Goal: Task Accomplishment & Management: Manage account settings

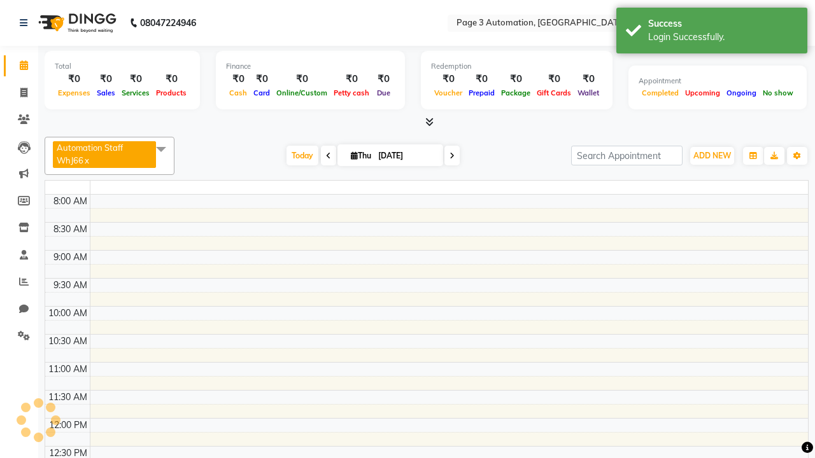
select select "en"
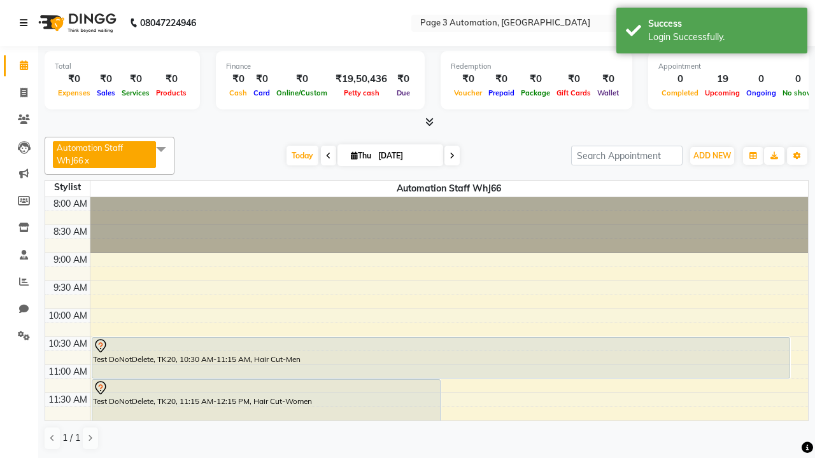
click at [26, 23] on icon at bounding box center [24, 22] width 8 height 9
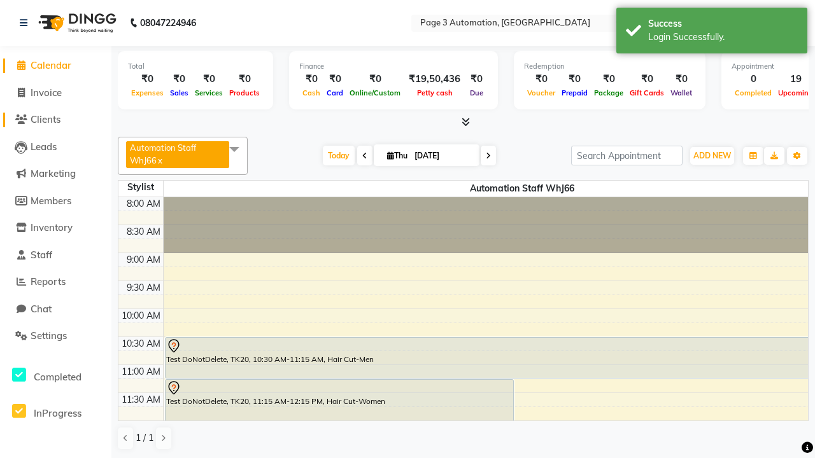
click at [55, 120] on span "Clients" at bounding box center [46, 119] width 30 height 12
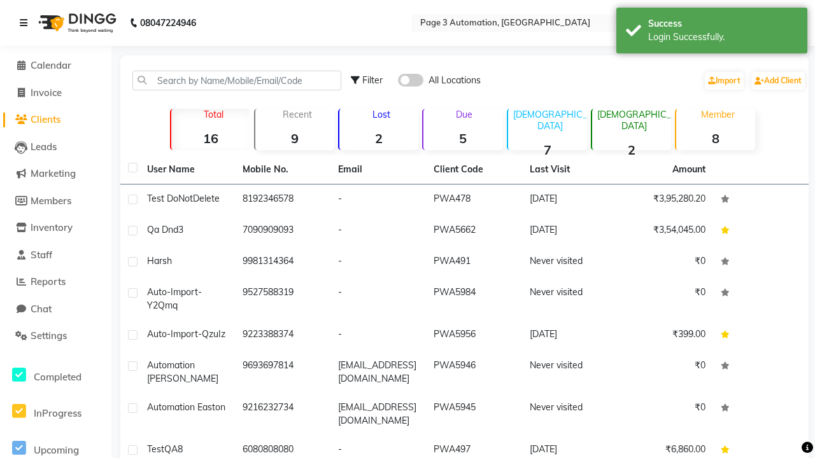
click at [26, 23] on icon at bounding box center [24, 22] width 8 height 9
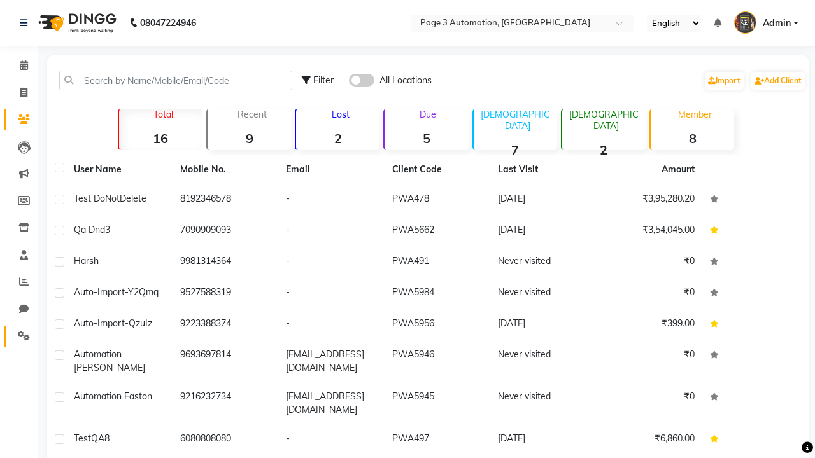
click at [19, 336] on icon at bounding box center [24, 336] width 12 height 10
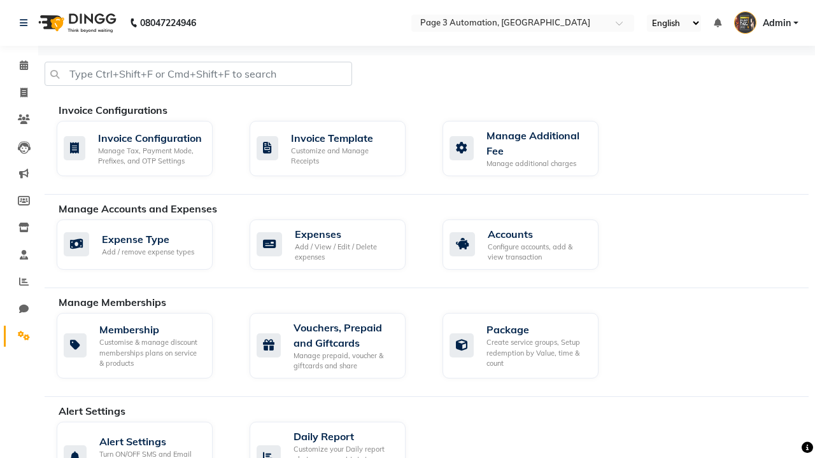
select select "2: 15"
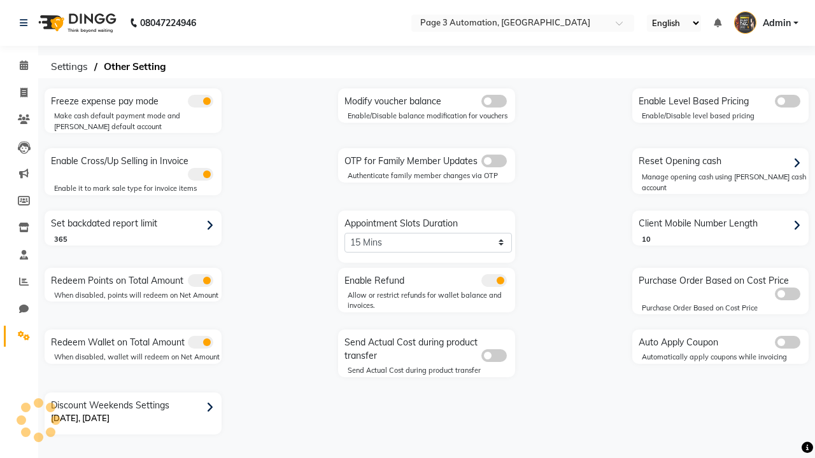
click at [493, 161] on span at bounding box center [493, 161] width 25 height 13
click at [481, 163] on input "checkbox" at bounding box center [481, 163] width 0 height 0
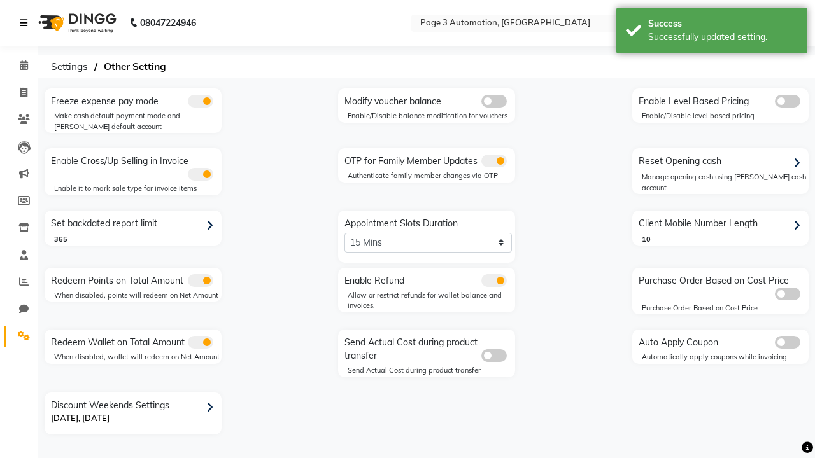
click at [26, 23] on icon at bounding box center [24, 22] width 8 height 9
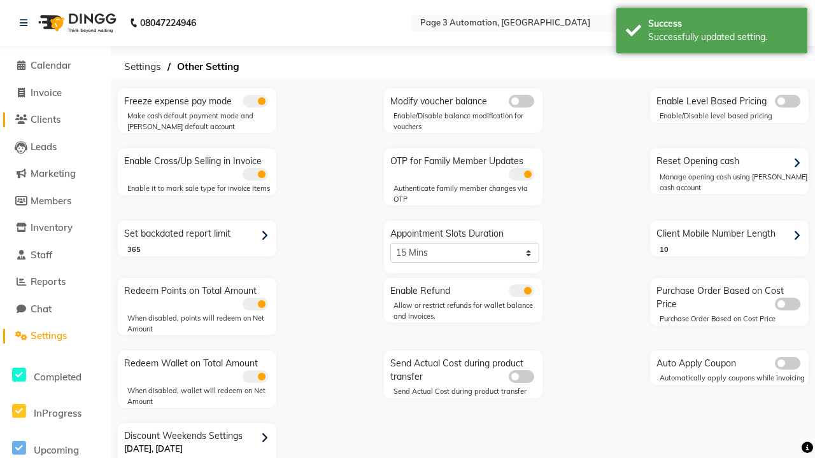
click at [55, 120] on span "Clients" at bounding box center [46, 119] width 30 height 12
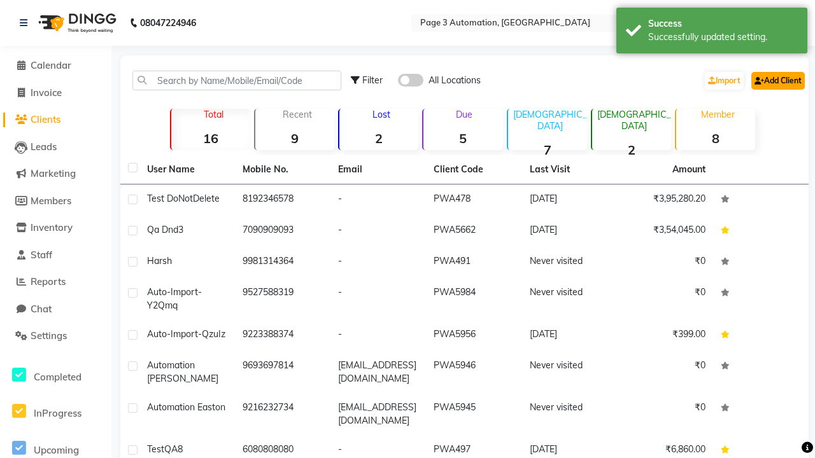
click at [777, 80] on link "Add Client" at bounding box center [777, 81] width 53 height 18
select select "22"
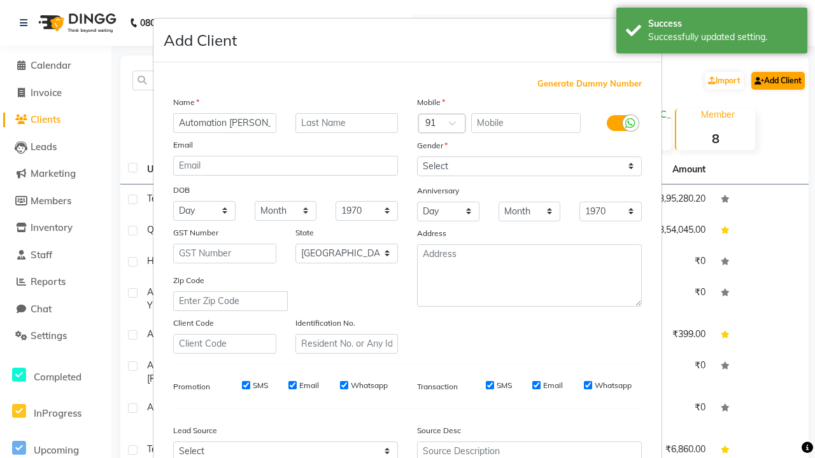
type input "Automation [PERSON_NAME]"
type input "9468291848"
type input "[PERSON_NAME][EMAIL_ADDRESS][PERSON_NAME][DOMAIN_NAME]"
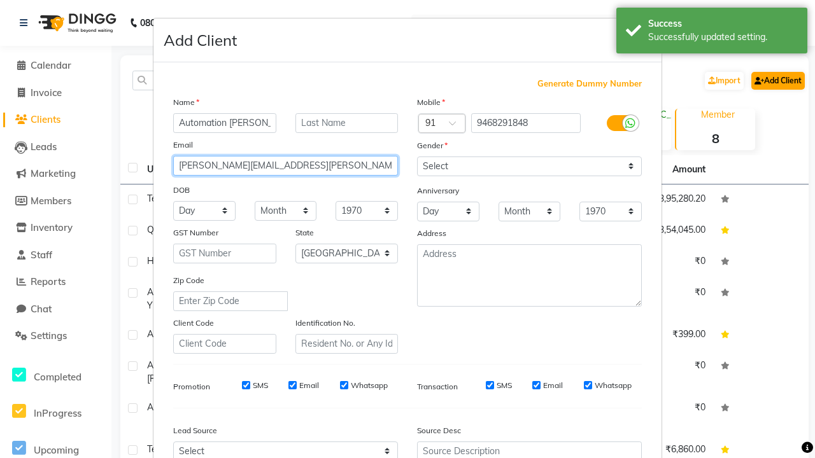
select select "[DEMOGRAPHIC_DATA]"
type input "[PERSON_NAME][EMAIL_ADDRESS][PERSON_NAME][DOMAIN_NAME]"
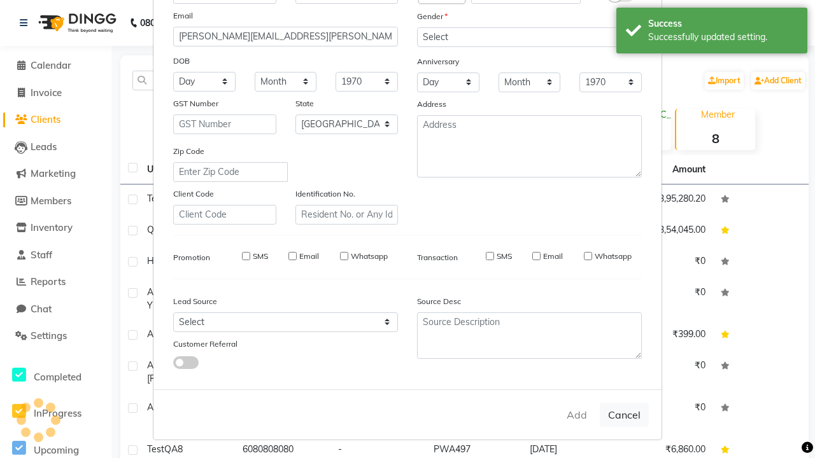
select select
select select "null"
select select
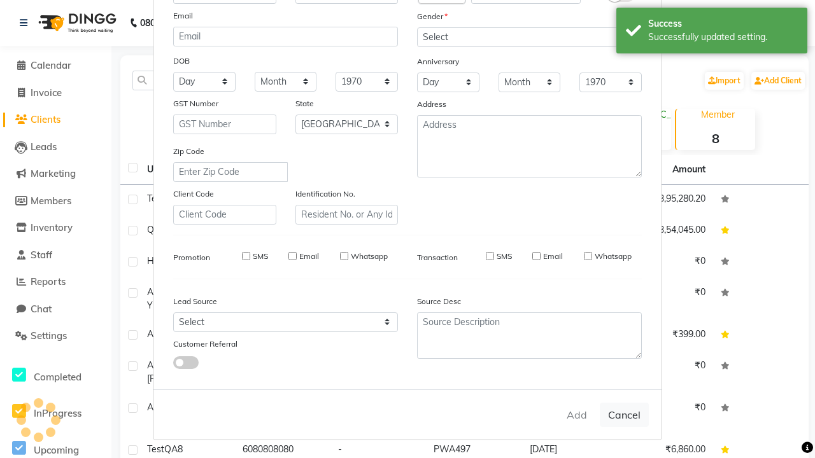
select select
checkbox input "false"
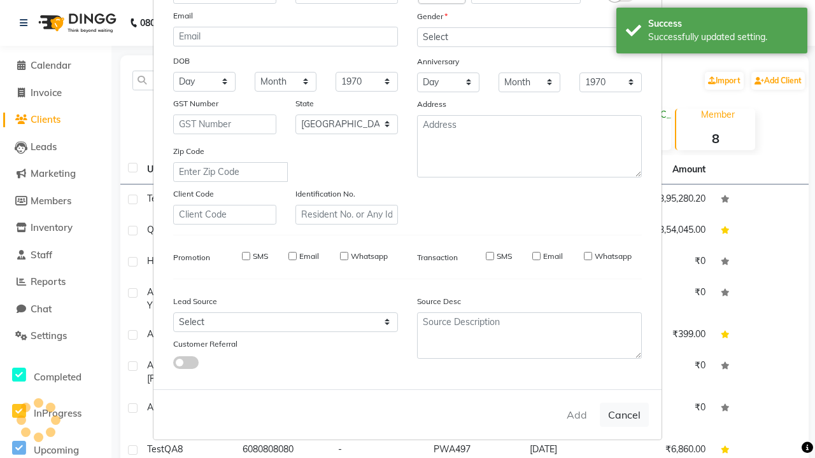
checkbox input "false"
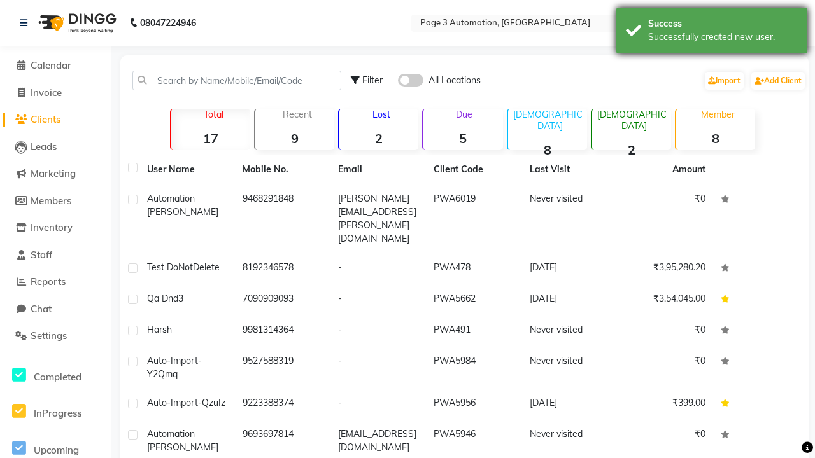
click at [712, 32] on div "Successfully created new user." at bounding box center [723, 37] width 150 height 13
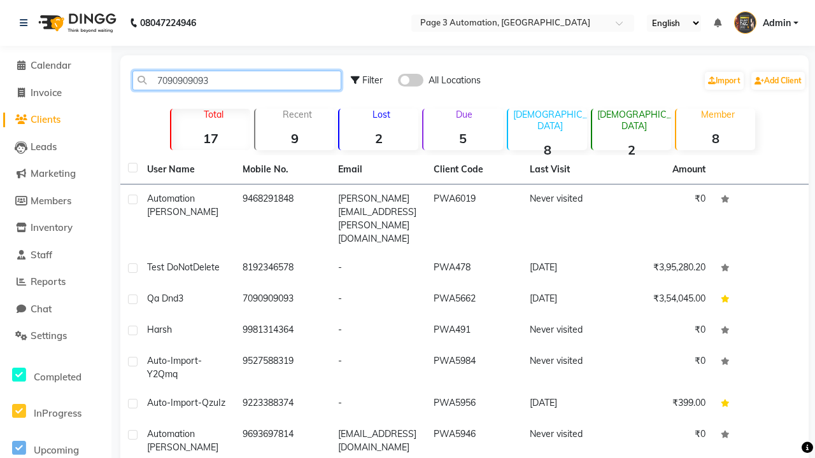
type input "7090909093"
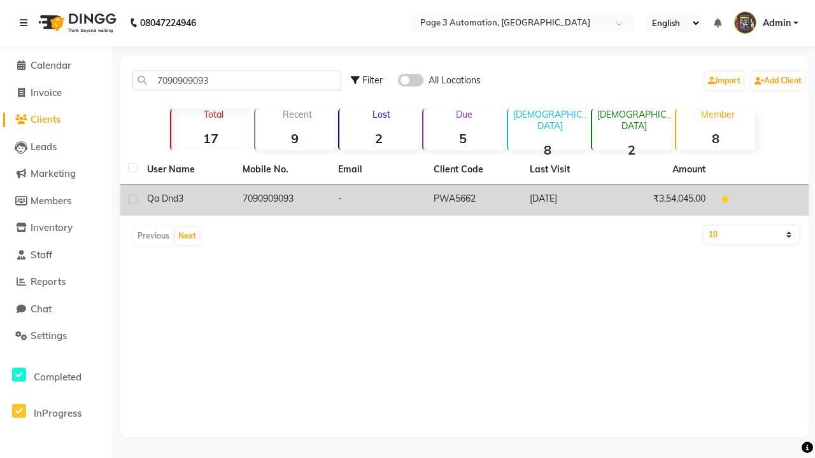
click at [283, 200] on td "7090909093" at bounding box center [283, 200] width 96 height 31
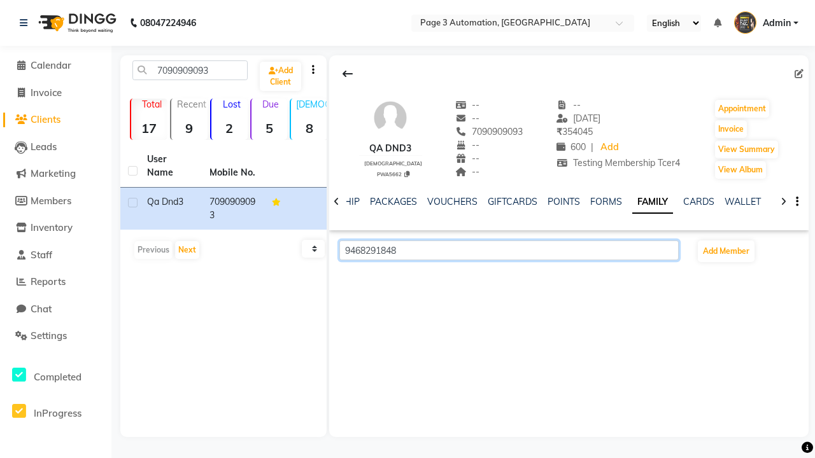
scroll to position [0, 276]
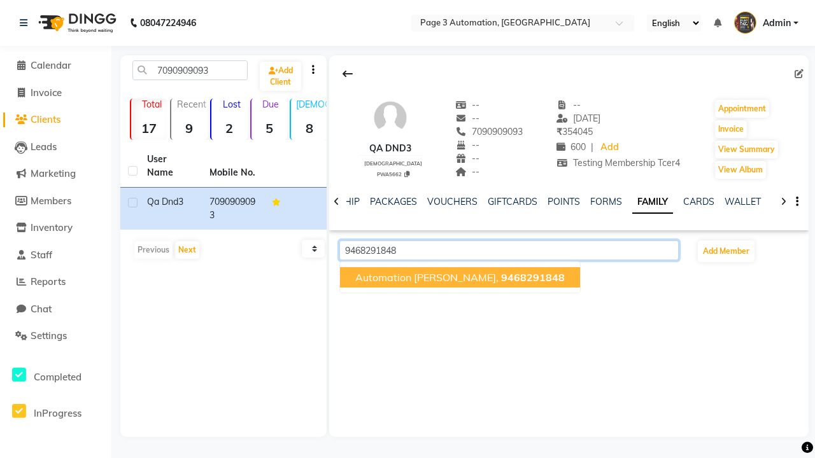
click at [501, 278] on span "9468291848" at bounding box center [533, 277] width 64 height 13
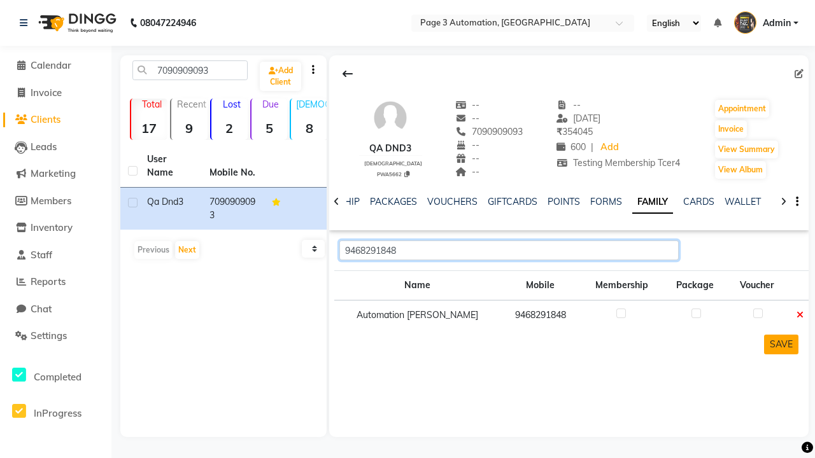
type input "9468291848"
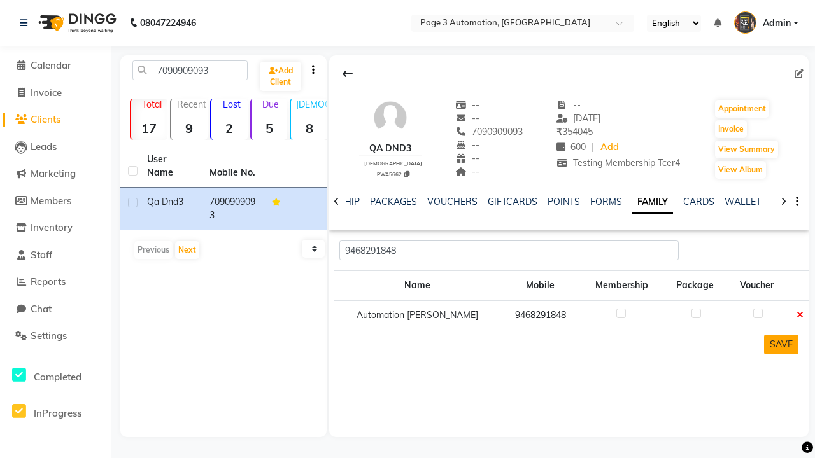
click at [781, 344] on button "SAVE" at bounding box center [781, 345] width 34 height 20
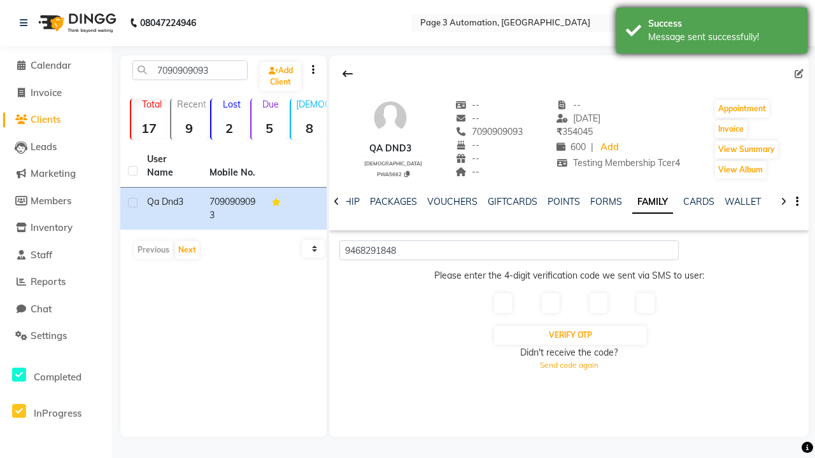
click at [712, 32] on div "Message sent successfully!" at bounding box center [723, 37] width 150 height 13
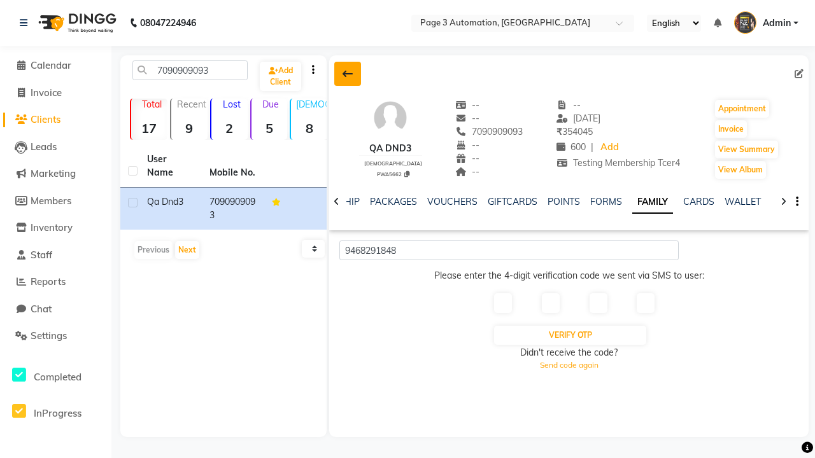
click at [348, 74] on icon at bounding box center [348, 74] width 10 height 10
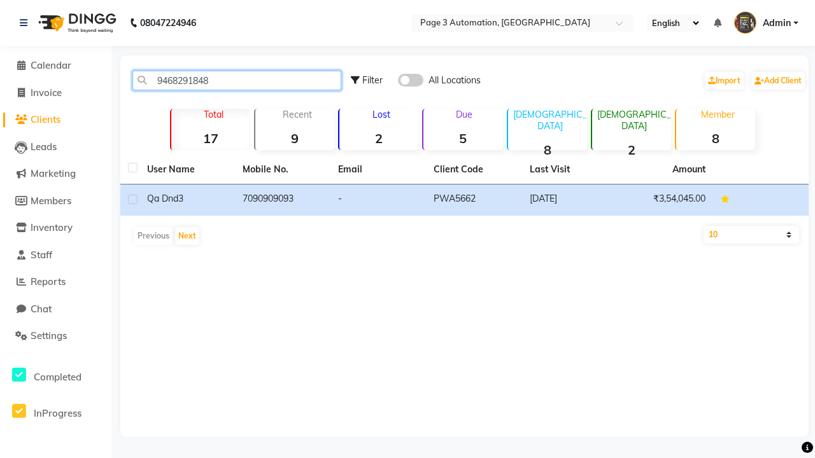
type input "9468291848"
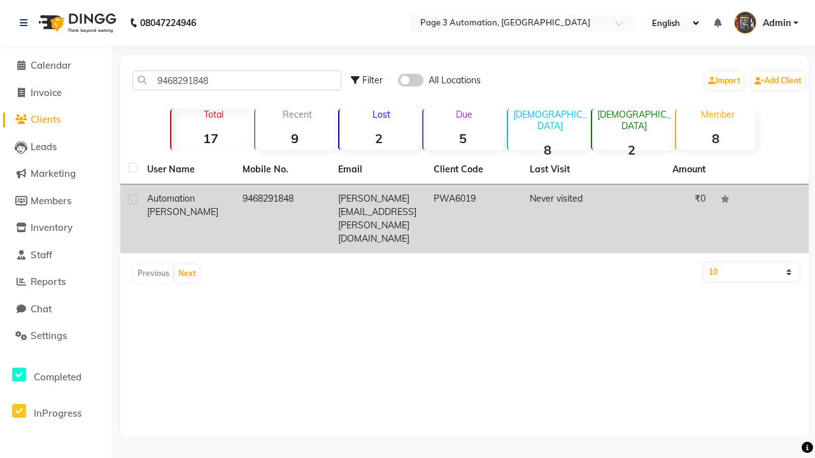
click at [283, 206] on td "9468291848" at bounding box center [283, 219] width 96 height 69
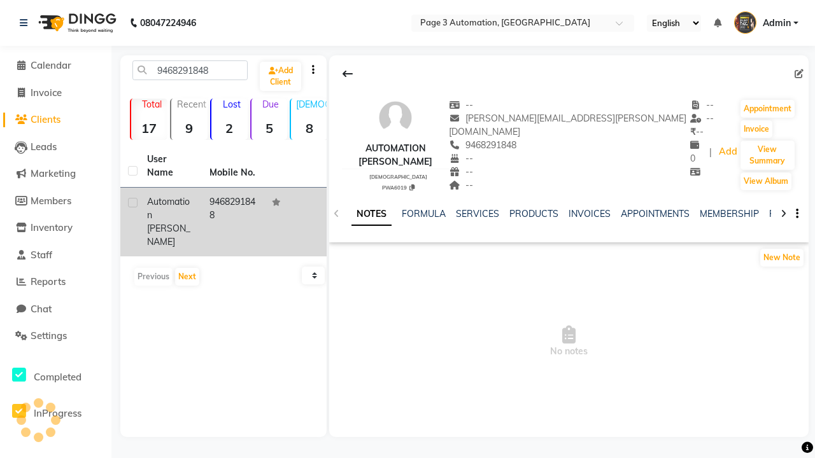
click at [132, 202] on label at bounding box center [133, 203] width 10 height 10
click at [132, 202] on input "checkbox" at bounding box center [132, 203] width 8 height 8
checkbox input "true"
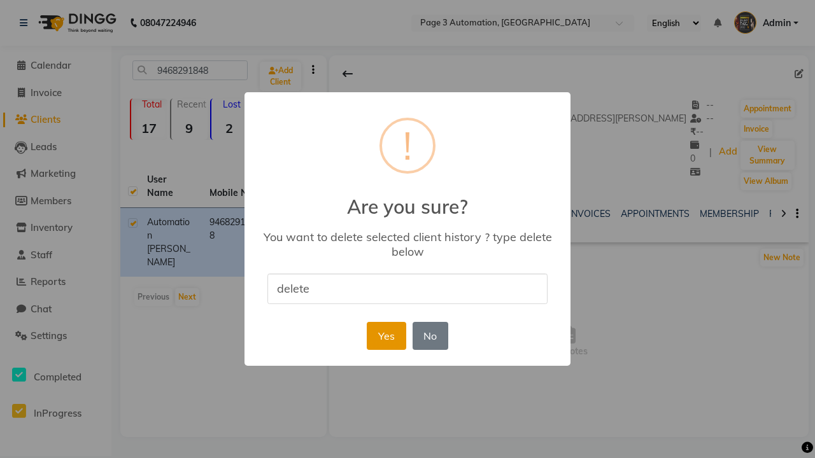
type input "delete"
click at [386, 336] on button "Yes" at bounding box center [386, 336] width 39 height 28
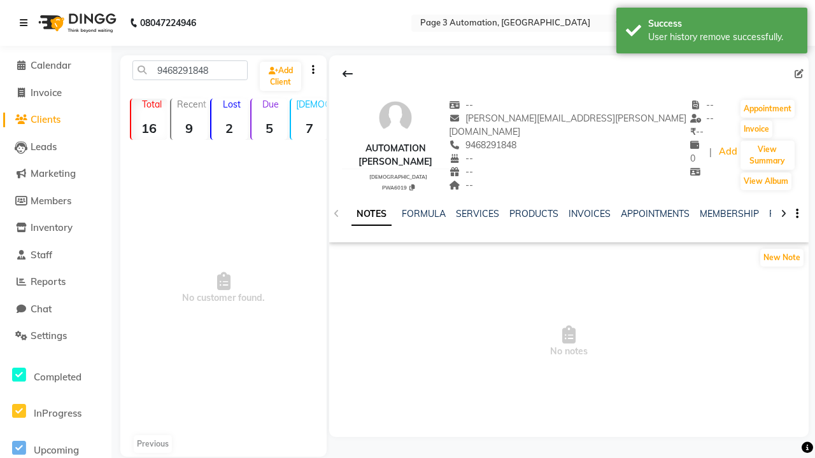
click at [712, 32] on div "User history remove successfully." at bounding box center [723, 37] width 150 height 13
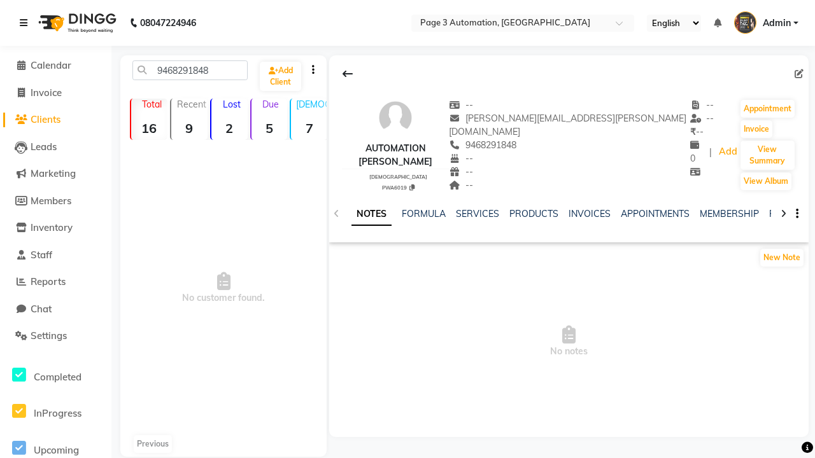
click at [26, 23] on icon at bounding box center [24, 22] width 8 height 9
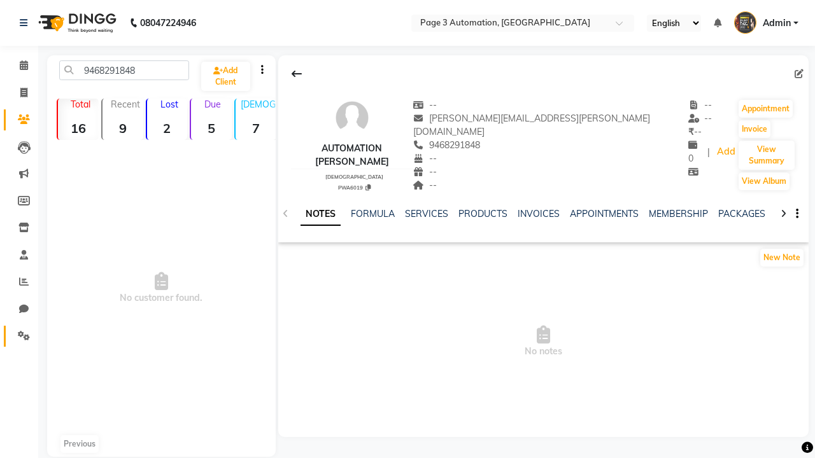
click at [19, 336] on icon at bounding box center [24, 336] width 12 height 10
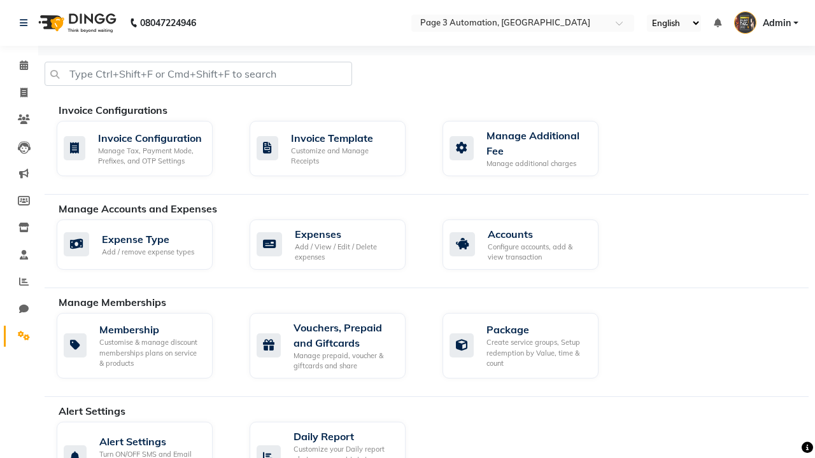
select select "2: 15"
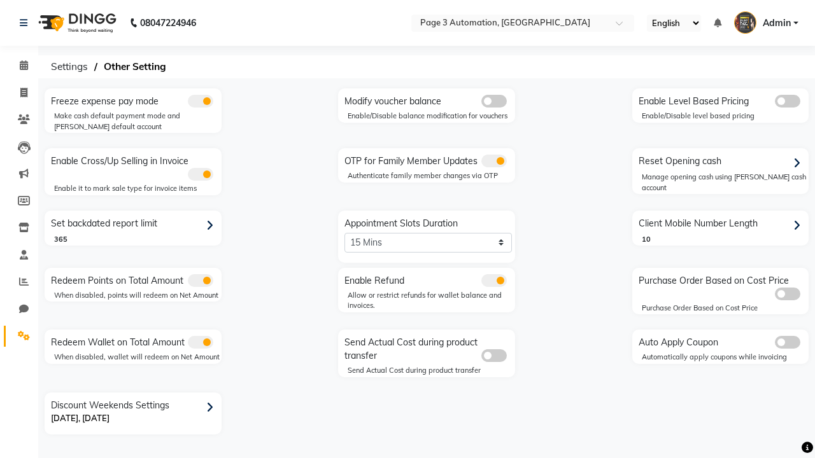
click at [493, 161] on span at bounding box center [493, 161] width 25 height 13
click at [481, 163] on input "checkbox" at bounding box center [481, 163] width 0 height 0
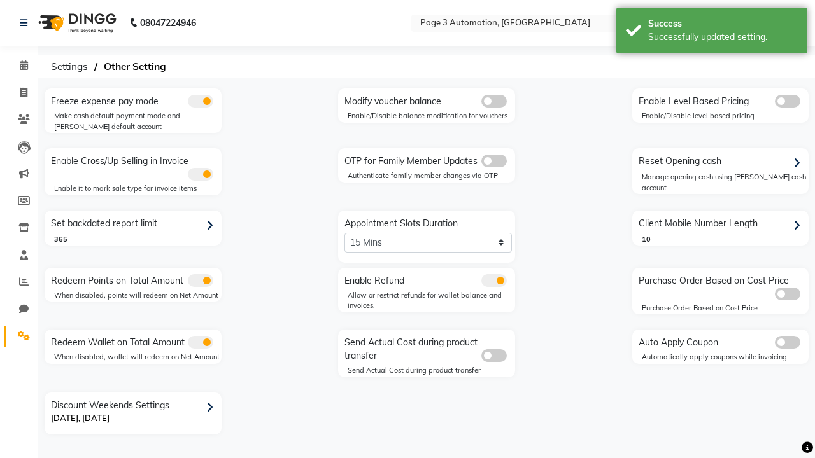
scroll to position [0, 3]
